Goal: Communication & Community: Answer question/provide support

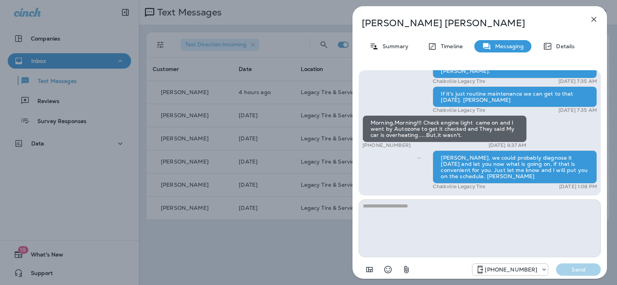
click at [590, 19] on icon "button" at bounding box center [594, 19] width 9 height 9
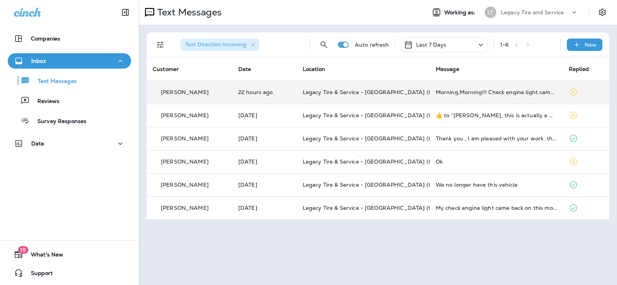
click at [367, 97] on td "Legacy Tire & Service - [GEOGRAPHIC_DATA] (formerly Chalkville Auto & Tire Serv…" at bounding box center [363, 92] width 133 height 23
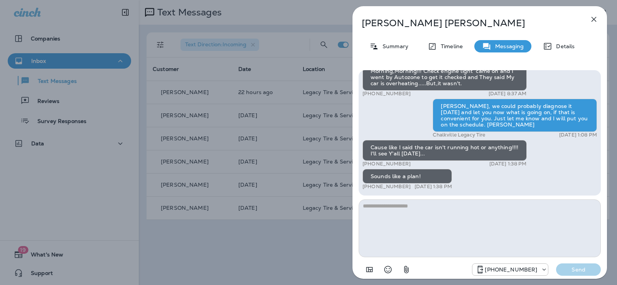
click at [414, 206] on textarea at bounding box center [480, 229] width 242 height 58
type textarea "*"
type textarea "**********"
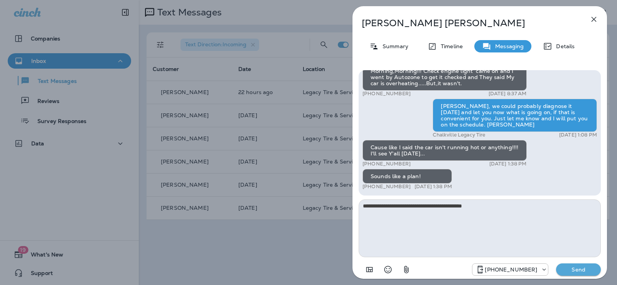
click at [577, 266] on button "Send" at bounding box center [578, 270] width 45 height 12
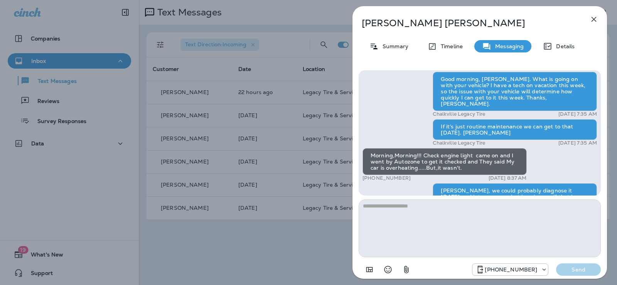
scroll to position [-101, 0]
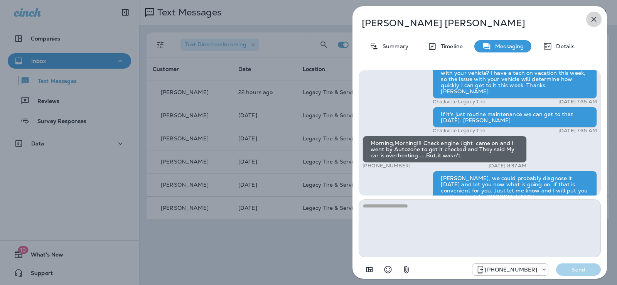
click at [596, 19] on icon "button" at bounding box center [594, 19] width 9 height 9
